Goal: Download file/media

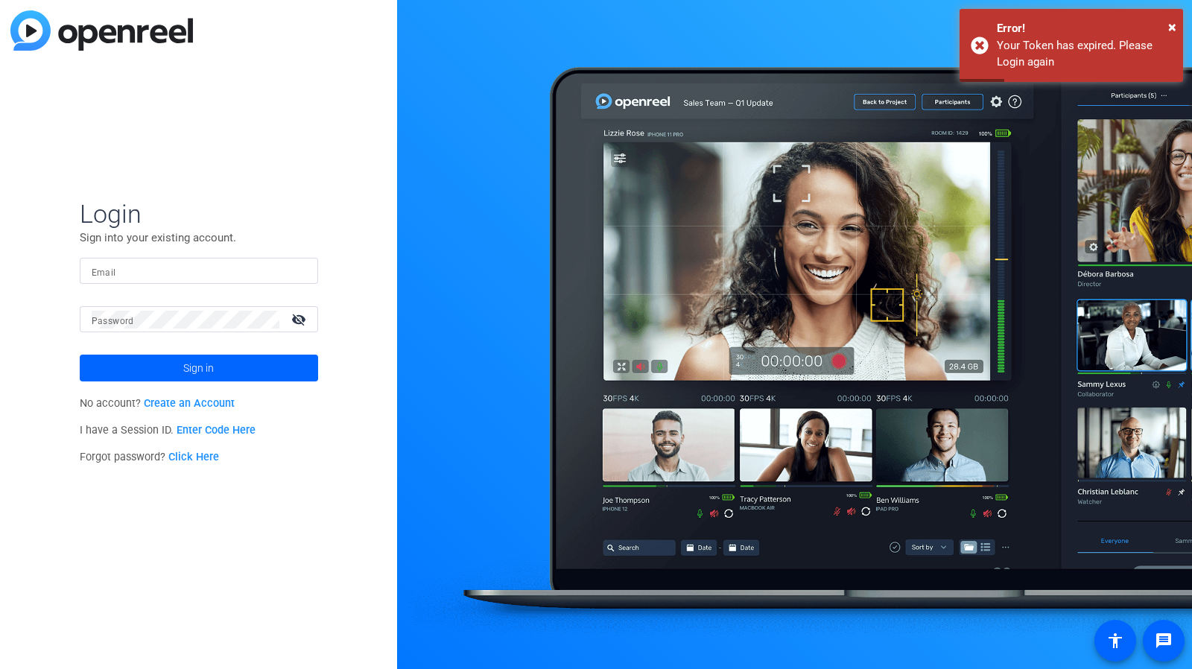
type input "[PERSON_NAME][EMAIL_ADDRESS][PERSON_NAME][PERSON_NAME][DOMAIN_NAME]"
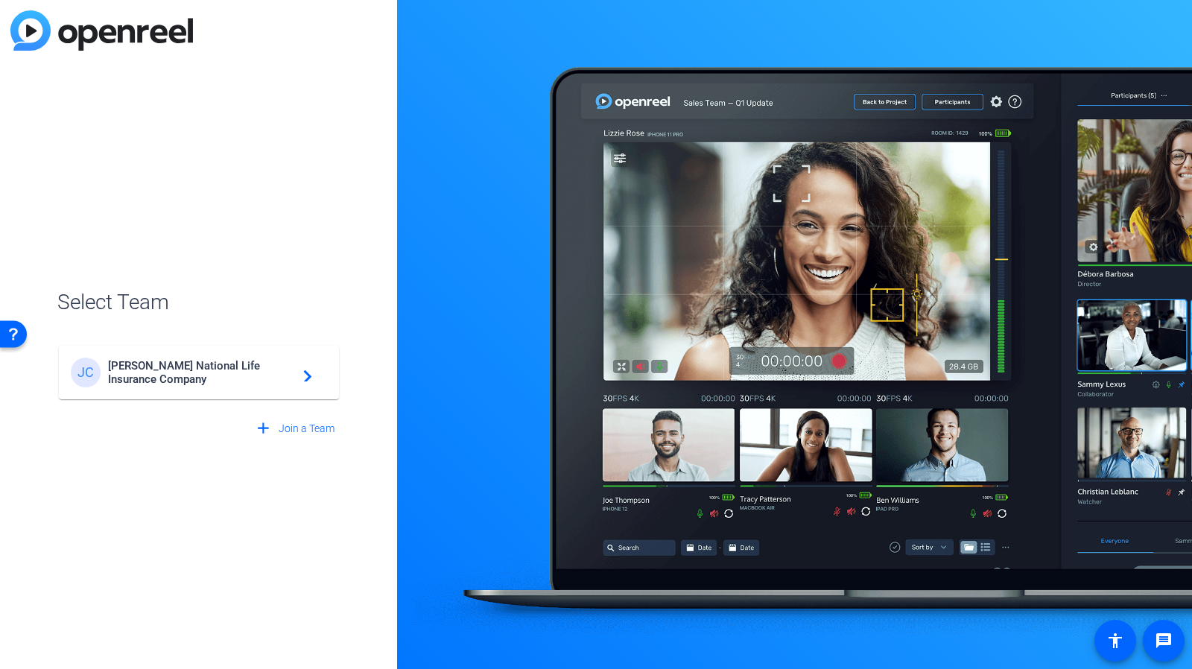
click at [300, 369] on mat-icon "navigate_next" at bounding box center [303, 373] width 18 height 18
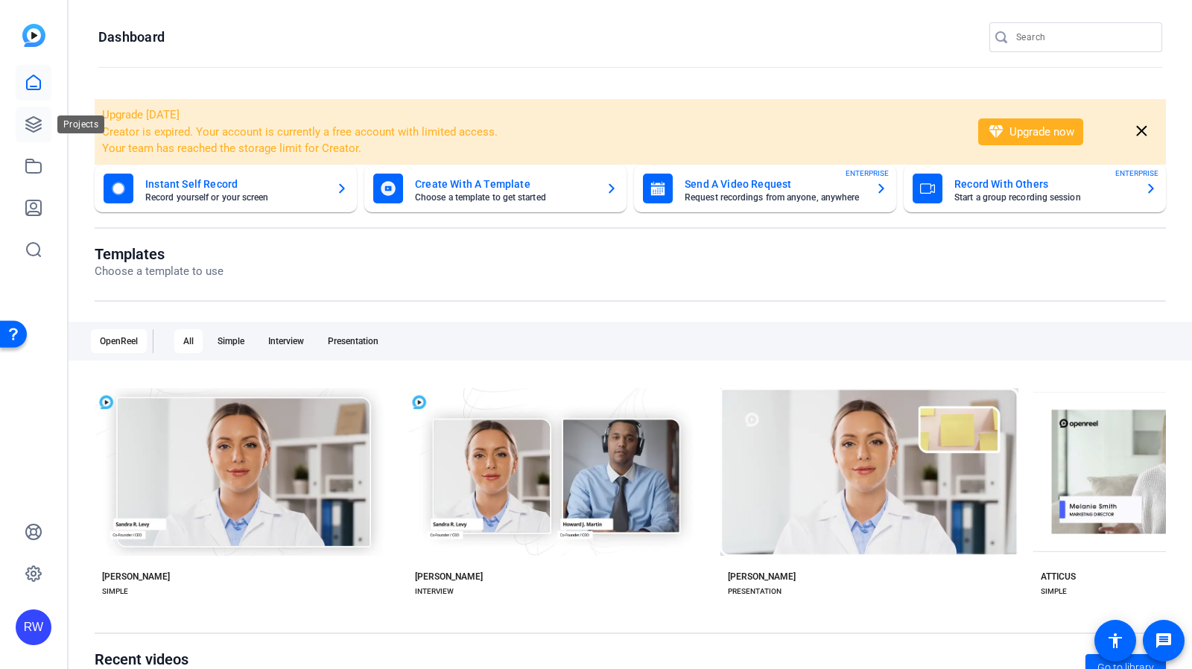
click at [40, 133] on link at bounding box center [34, 125] width 36 height 36
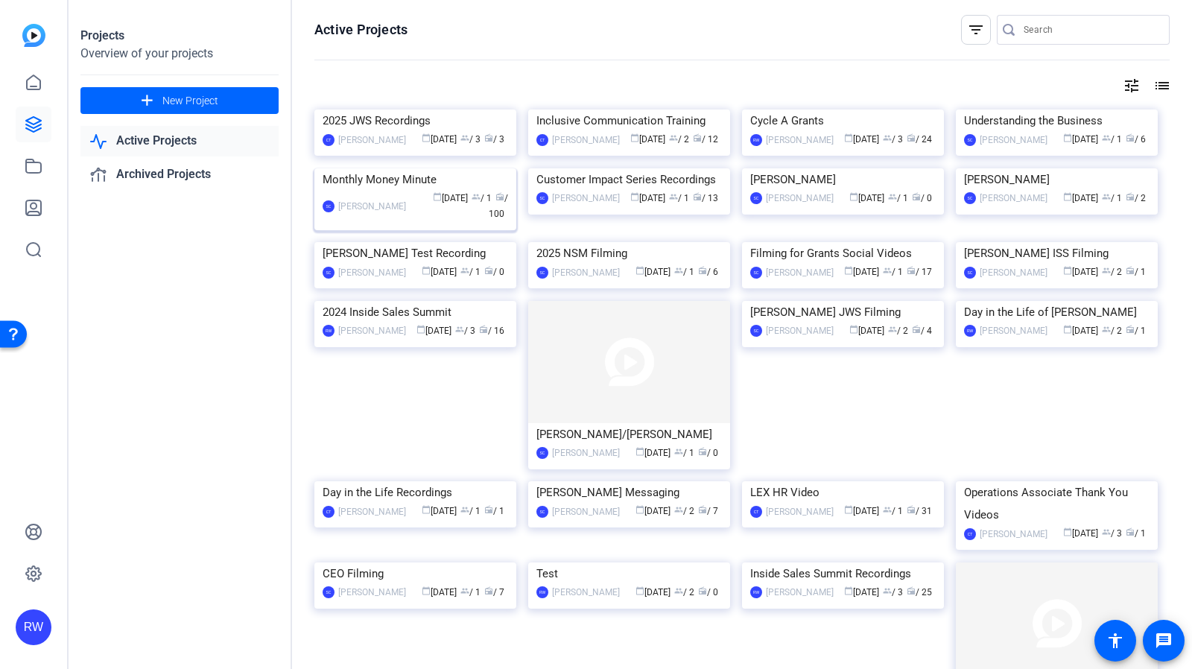
click at [395, 191] on div "Monthly Money Minute" at bounding box center [416, 179] width 186 height 22
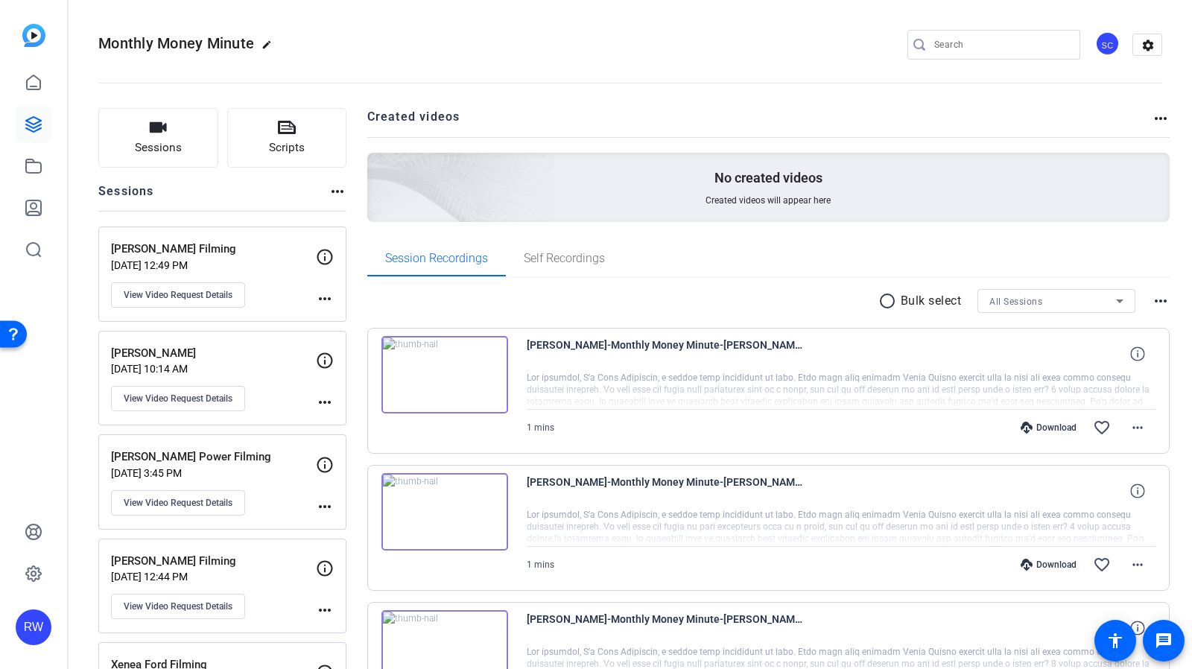
click at [283, 300] on div "[PERSON_NAME] Filming [DATE] 12:49 PM View Video Request Details" at bounding box center [213, 274] width 205 height 67
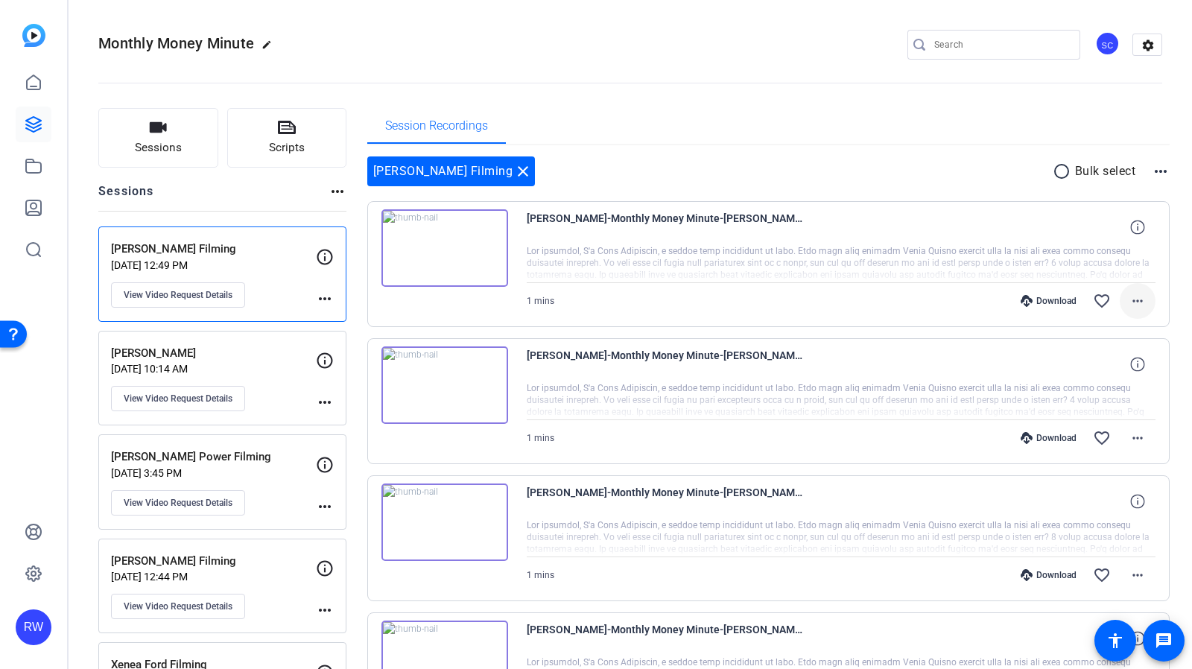
click at [1134, 303] on mat-icon "more_horiz" at bounding box center [1138, 301] width 18 height 18
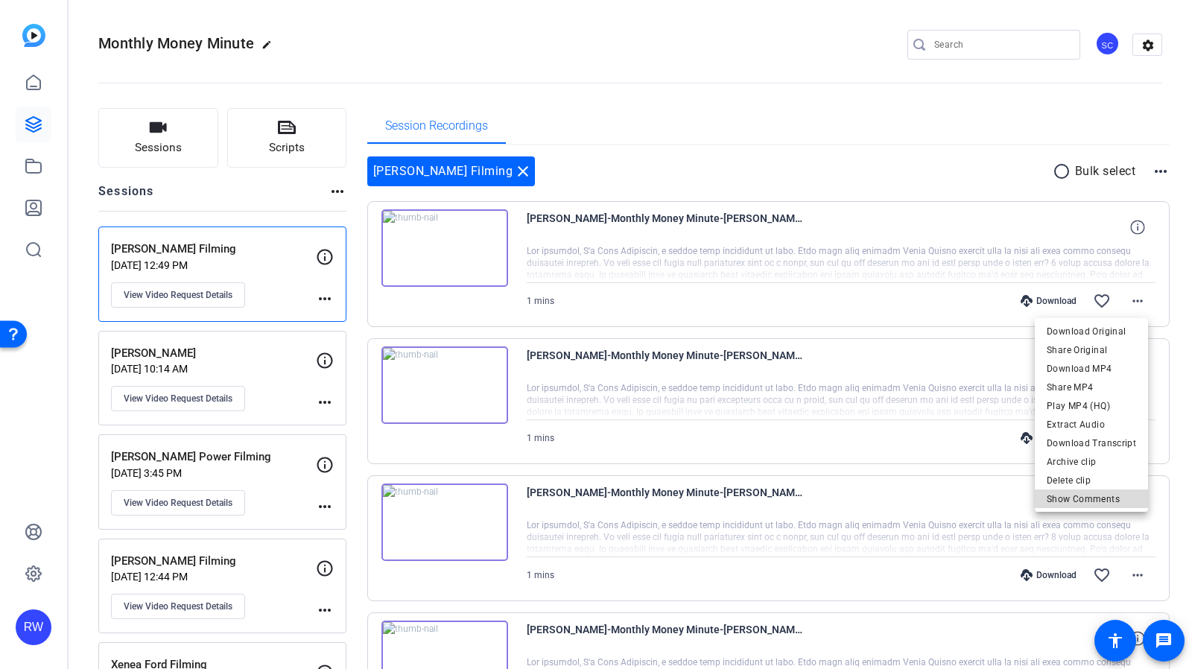
click at [1114, 500] on span "Show Comments" at bounding box center [1091, 499] width 89 height 18
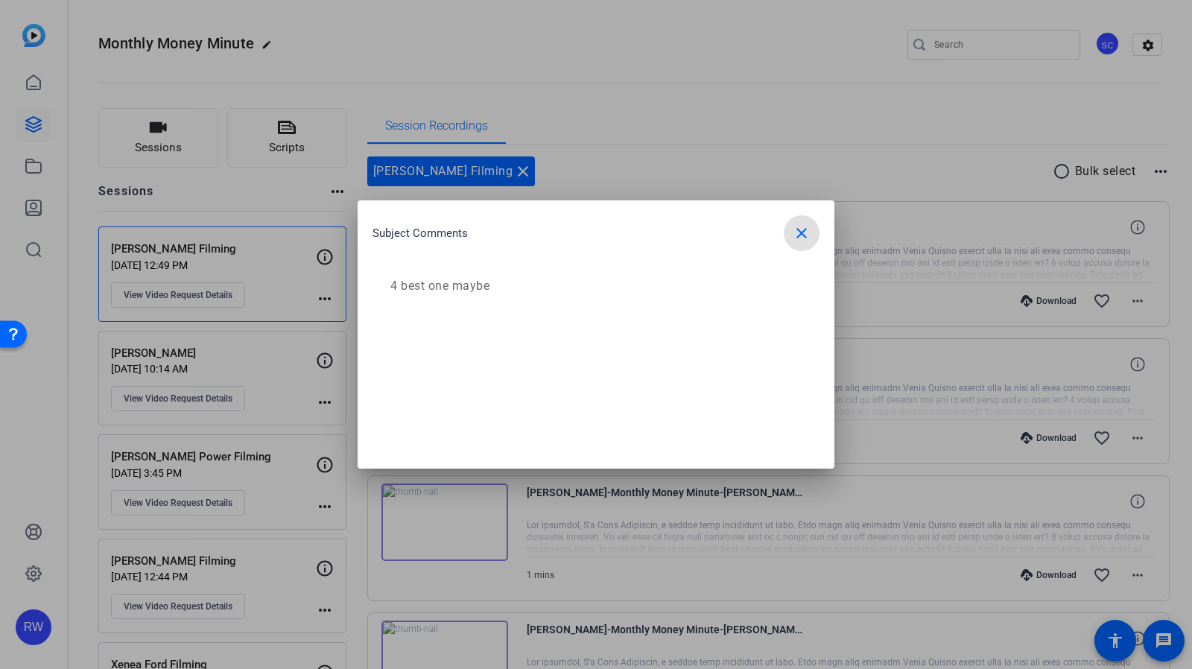
click at [812, 222] on span "button" at bounding box center [802, 233] width 36 height 36
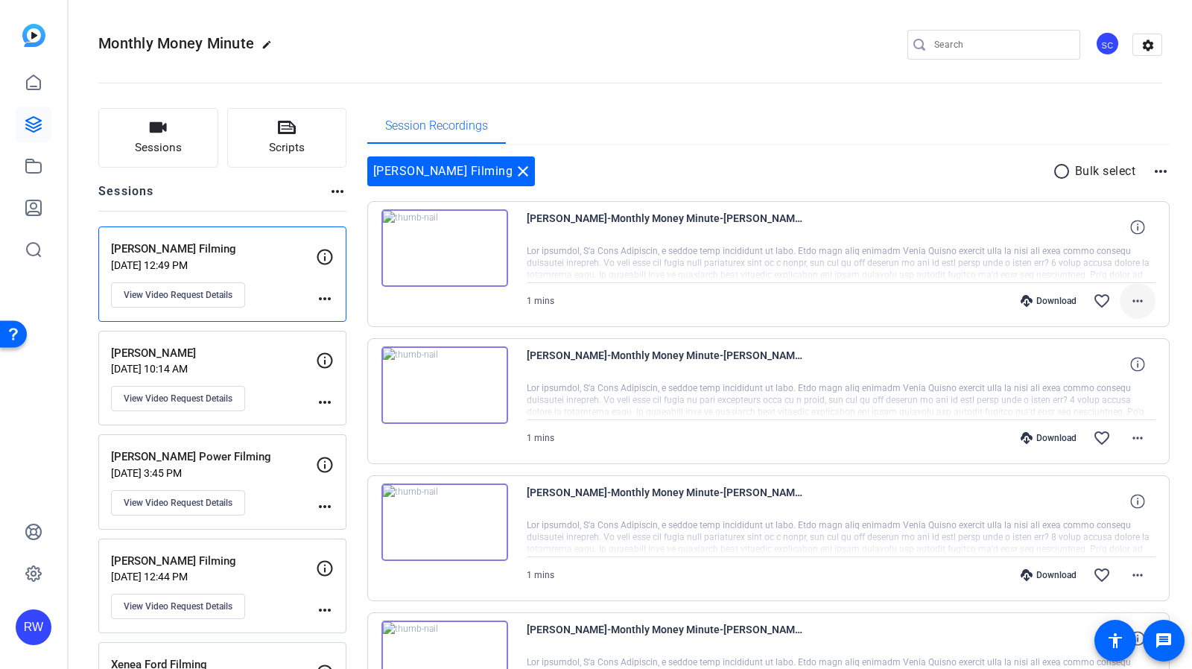
click at [1131, 303] on mat-icon "more_horiz" at bounding box center [1138, 301] width 18 height 18
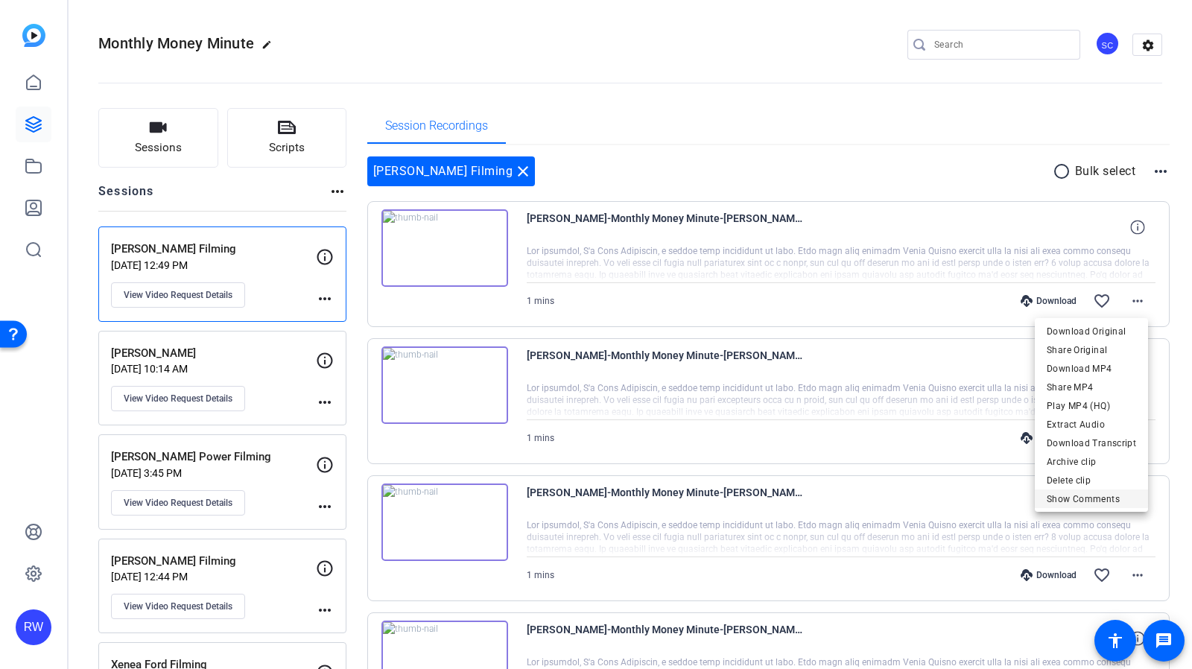
click at [1112, 501] on span "Show Comments" at bounding box center [1091, 499] width 89 height 18
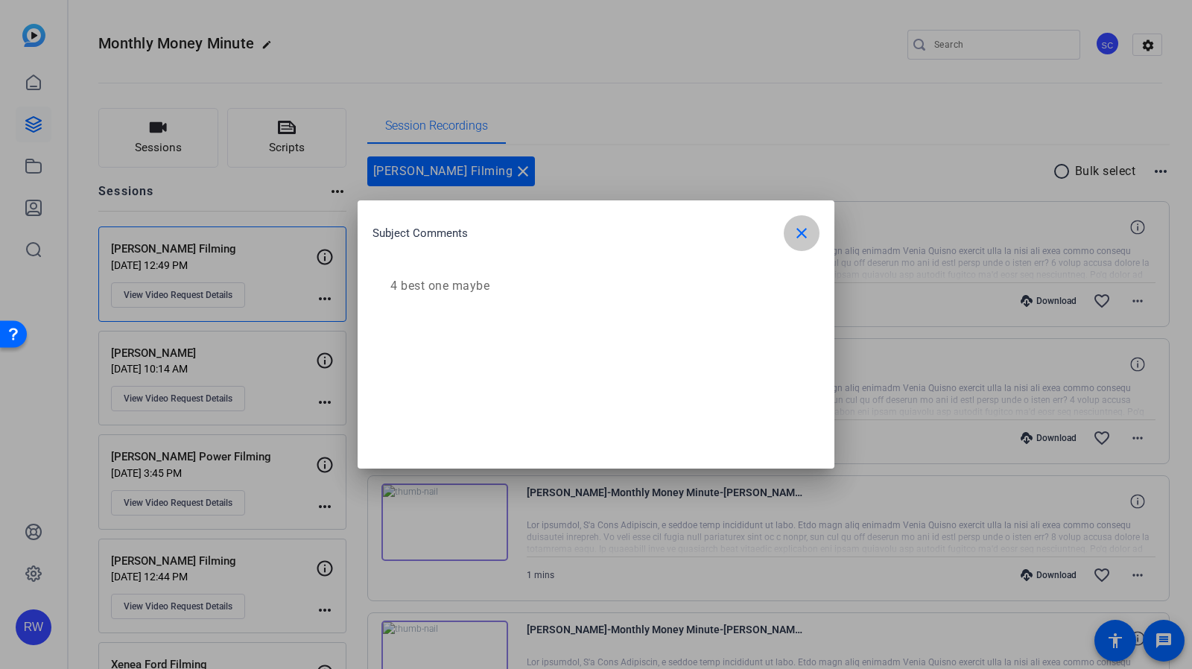
click at [815, 223] on span "button" at bounding box center [802, 233] width 36 height 36
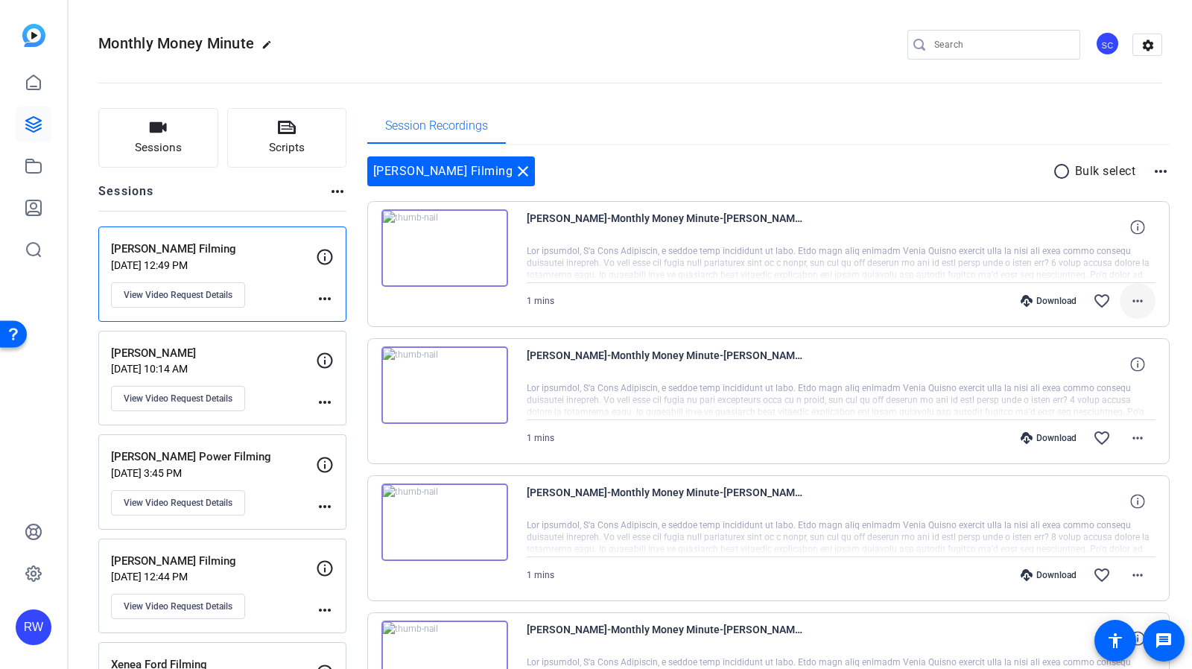
click at [1131, 305] on mat-icon "more_horiz" at bounding box center [1138, 301] width 18 height 18
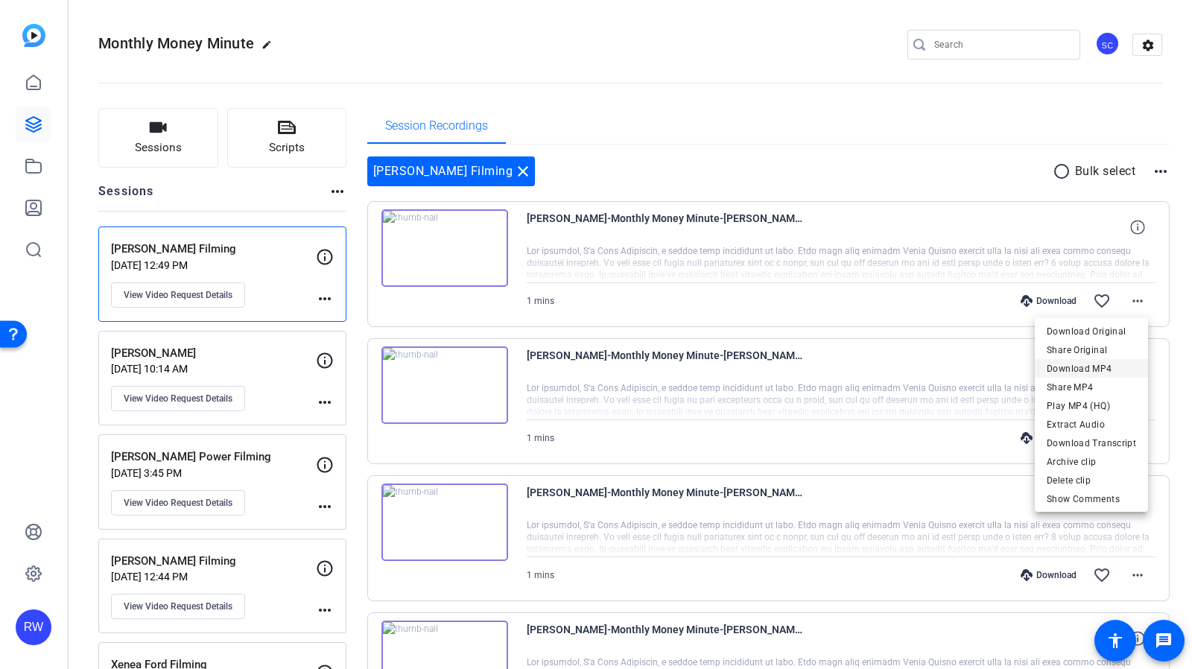
click at [1113, 370] on span "Download MP4" at bounding box center [1091, 369] width 89 height 18
